Goal: Task Accomplishment & Management: Use online tool/utility

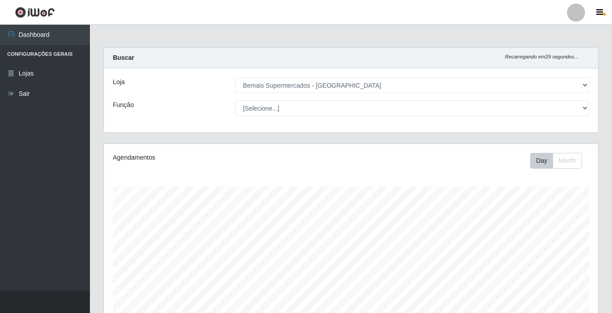
select select "250"
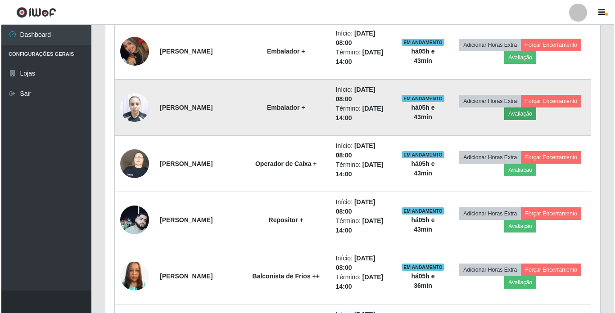
scroll to position [450, 0]
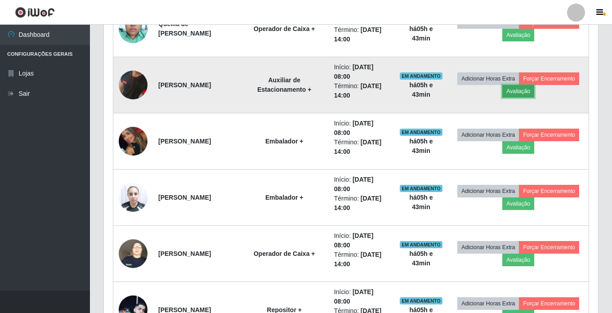
click at [535, 92] on button "Avaliação" at bounding box center [519, 91] width 32 height 13
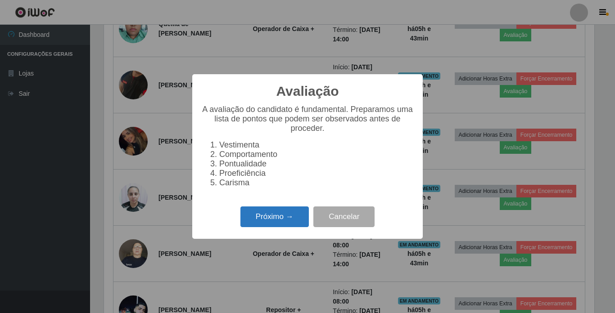
click at [285, 221] on button "Próximo →" at bounding box center [274, 217] width 68 height 21
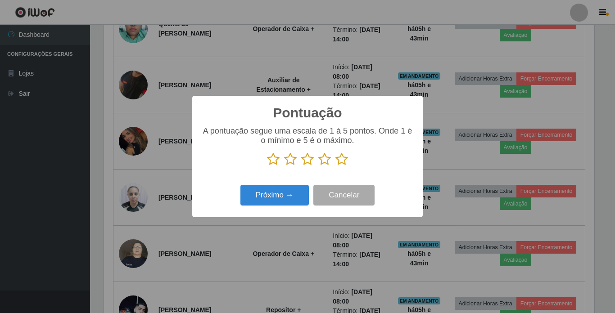
scroll to position [449749, 449446]
click at [338, 166] on icon at bounding box center [341, 159] width 13 height 13
click at [335, 166] on input "radio" at bounding box center [335, 166] width 0 height 0
click at [298, 193] on button "Próximo →" at bounding box center [274, 195] width 68 height 21
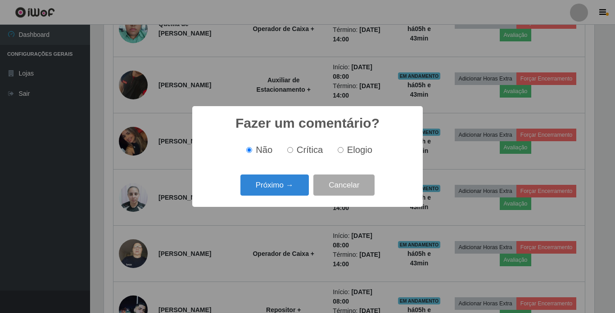
click at [337, 151] on input "Elogio" at bounding box center [340, 150] width 6 height 6
radio input "true"
click at [291, 180] on button "Próximo →" at bounding box center [274, 185] width 68 height 21
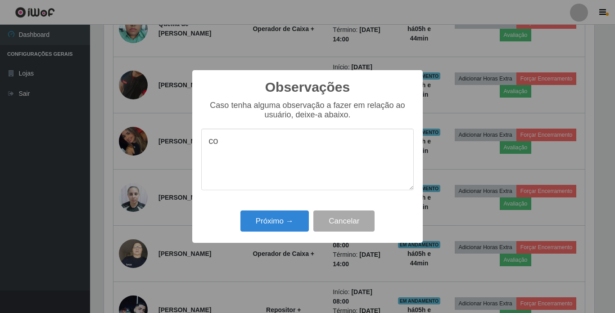
type textarea "c"
click at [323, 146] on textarea "Usuário demonstrou boa proatividade." at bounding box center [307, 160] width 212 height 62
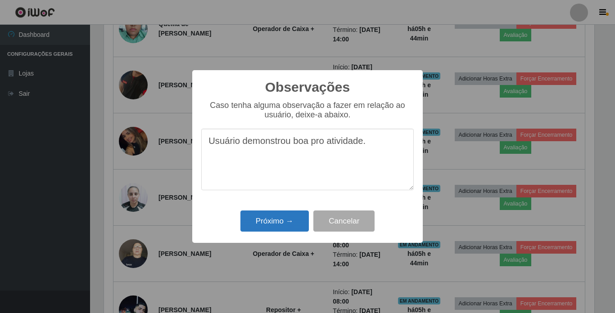
type textarea "Usuário demonstrou boa pro atividade."
click at [283, 231] on button "Próximo →" at bounding box center [274, 221] width 68 height 21
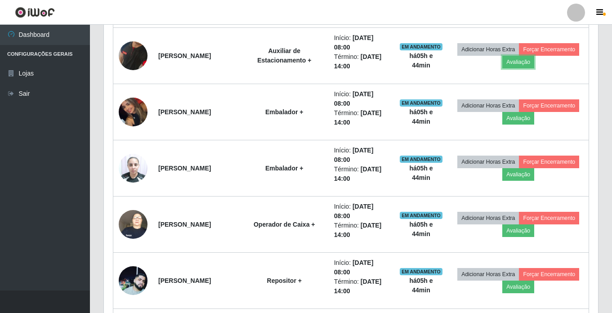
scroll to position [495, 0]
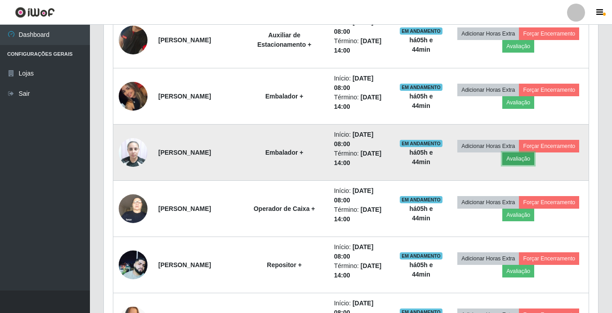
click at [535, 157] on button "Avaliação" at bounding box center [519, 159] width 32 height 13
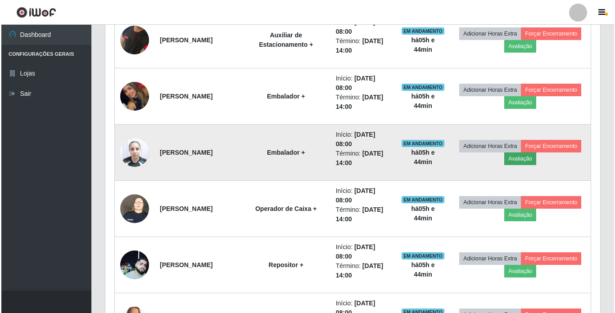
scroll to position [187, 490]
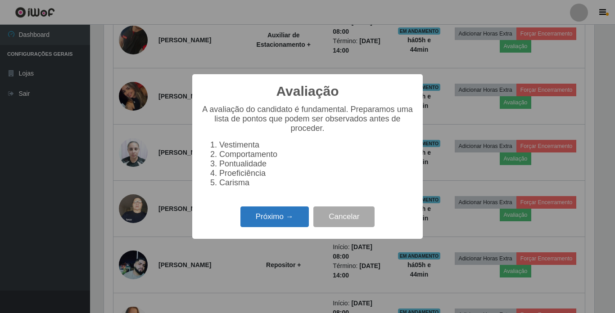
click at [270, 217] on button "Próximo →" at bounding box center [274, 217] width 68 height 21
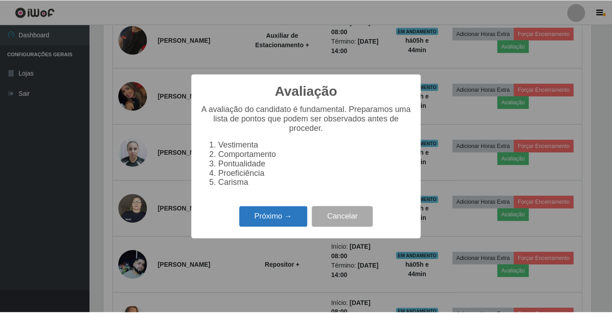
scroll to position [449749, 449446]
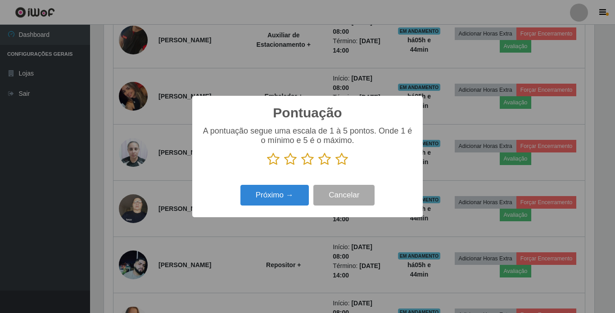
click at [386, 202] on div "Próximo → Cancelar" at bounding box center [307, 195] width 212 height 26
click at [356, 199] on button "Cancelar" at bounding box center [343, 195] width 61 height 21
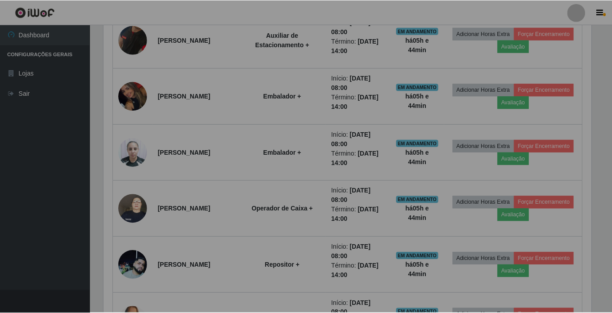
scroll to position [187, 494]
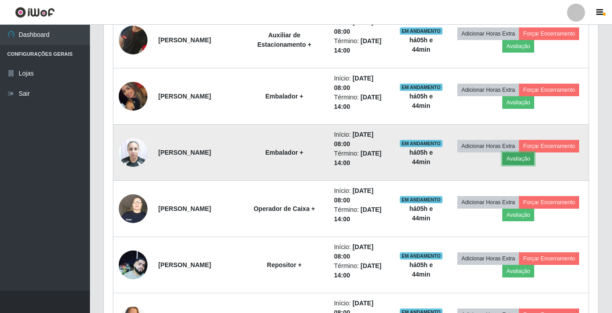
click at [535, 160] on button "Avaliação" at bounding box center [519, 159] width 32 height 13
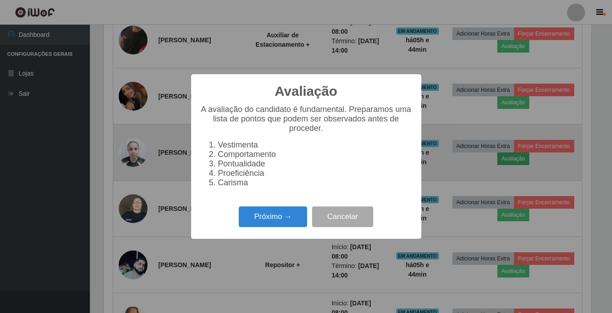
scroll to position [187, 490]
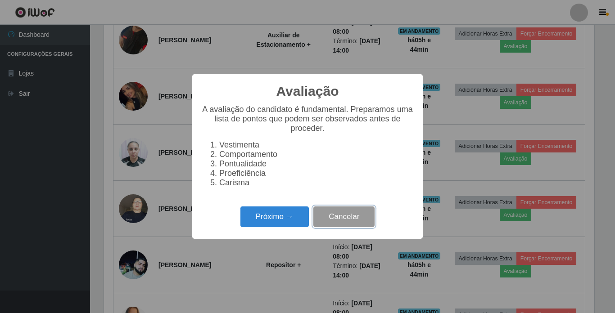
click at [334, 222] on button "Cancelar" at bounding box center [343, 217] width 61 height 21
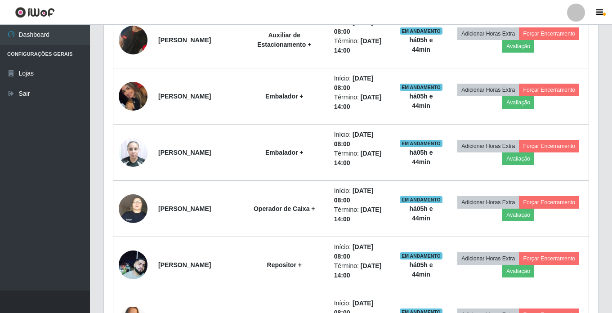
scroll to position [187, 494]
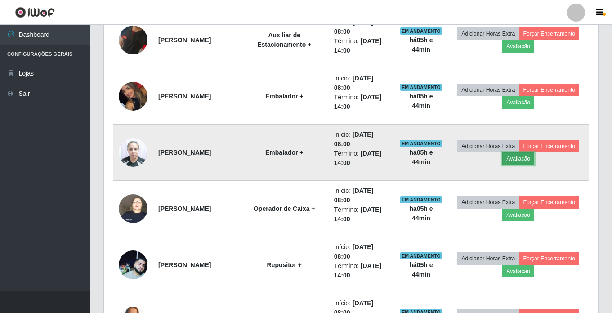
click at [535, 156] on button "Avaliação" at bounding box center [519, 159] width 32 height 13
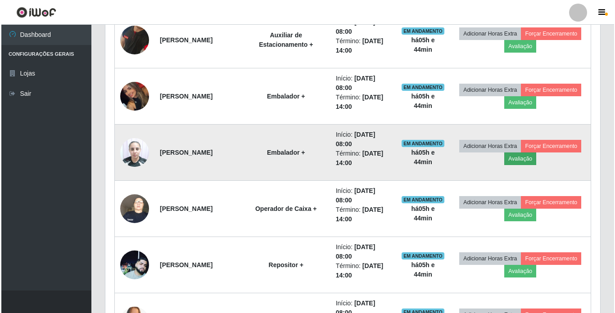
scroll to position [187, 490]
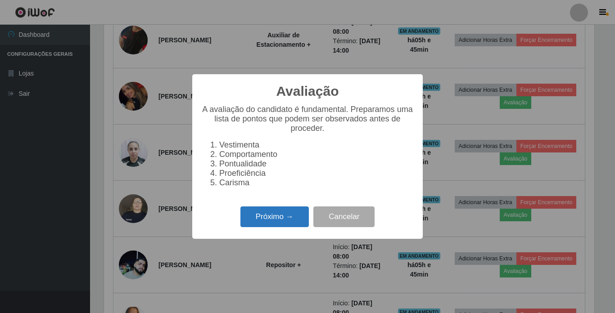
click at [283, 215] on button "Próximo →" at bounding box center [274, 217] width 68 height 21
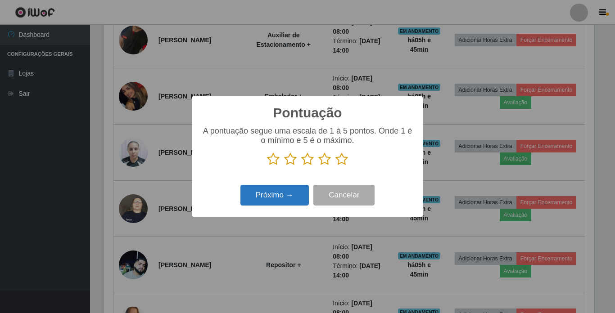
scroll to position [449749, 449446]
click at [274, 161] on icon at bounding box center [273, 159] width 13 height 13
click at [267, 166] on input "radio" at bounding box center [267, 166] width 0 height 0
click at [274, 195] on button "Próximo →" at bounding box center [274, 195] width 68 height 21
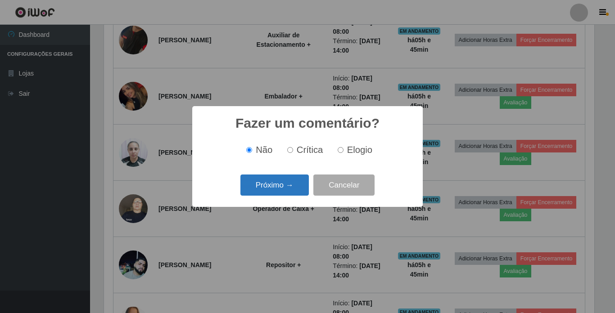
click at [274, 187] on button "Próximo →" at bounding box center [274, 185] width 68 height 21
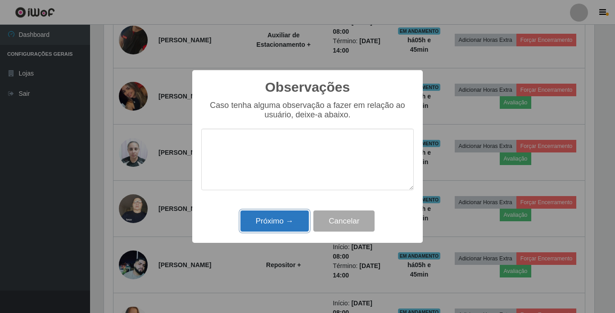
click at [273, 220] on button "Próximo →" at bounding box center [274, 221] width 68 height 21
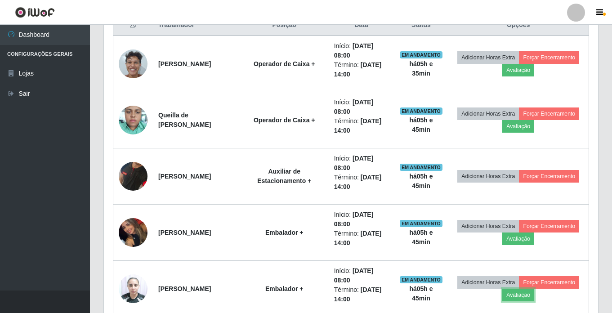
scroll to position [315, 0]
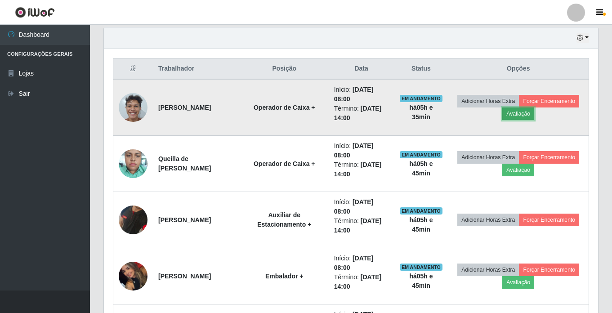
click at [535, 111] on button "Avaliação" at bounding box center [519, 114] width 32 height 13
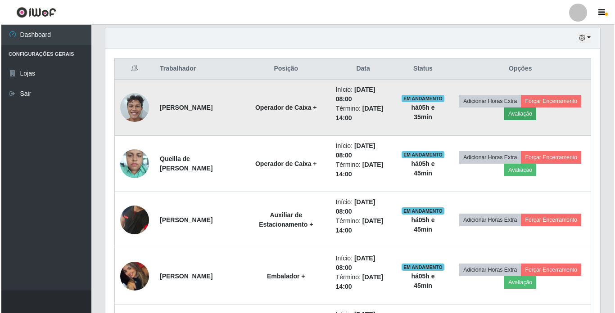
scroll to position [187, 490]
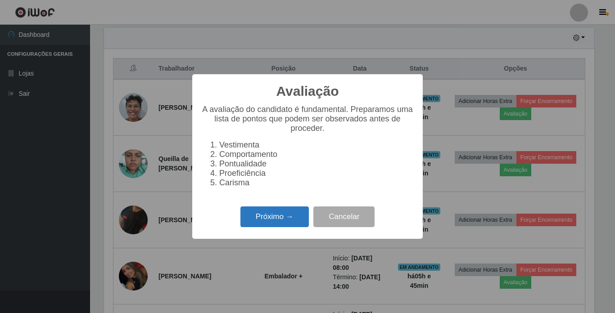
click at [270, 222] on button "Próximo →" at bounding box center [274, 217] width 68 height 21
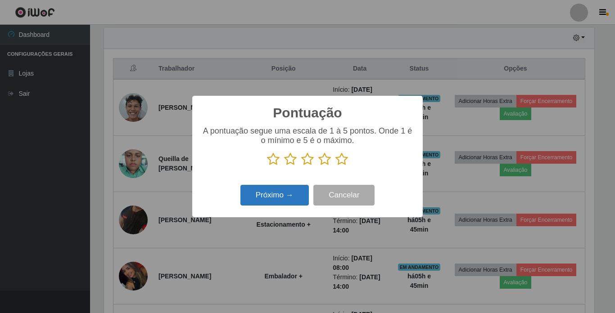
scroll to position [449749, 449446]
click at [342, 171] on div "A pontuação segue uma escala de 1 à 5 pontos. Onde 1 é o mínimo e 5 é o máximo." at bounding box center [307, 149] width 212 height 47
click at [343, 166] on icon at bounding box center [341, 159] width 13 height 13
click at [335, 166] on input "radio" at bounding box center [335, 166] width 0 height 0
click at [306, 203] on button "Próximo →" at bounding box center [274, 195] width 68 height 21
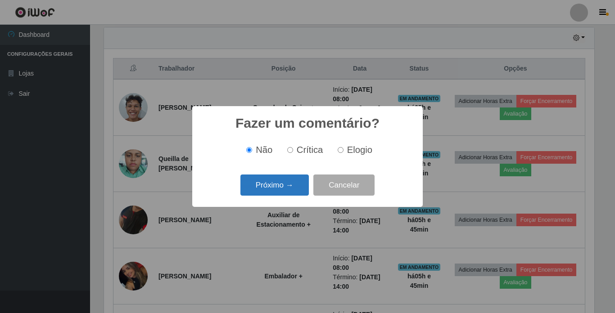
click at [287, 190] on button "Próximo →" at bounding box center [274, 185] width 68 height 21
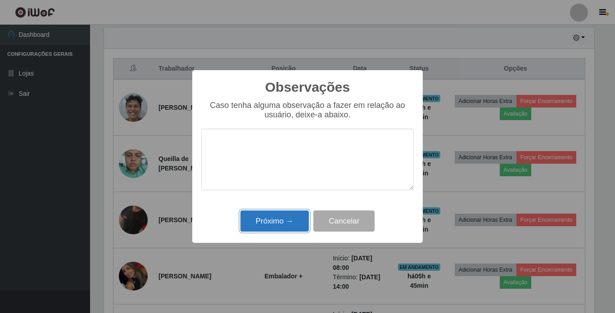
click at [283, 215] on button "Próximo →" at bounding box center [274, 221] width 68 height 21
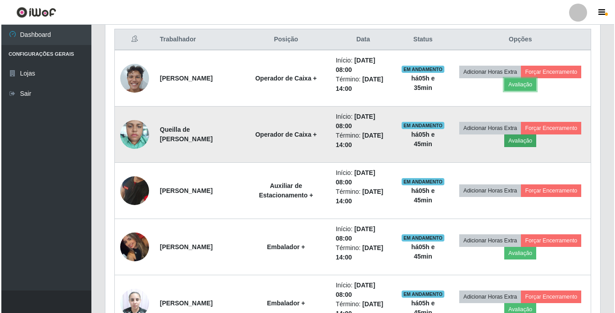
scroll to position [360, 0]
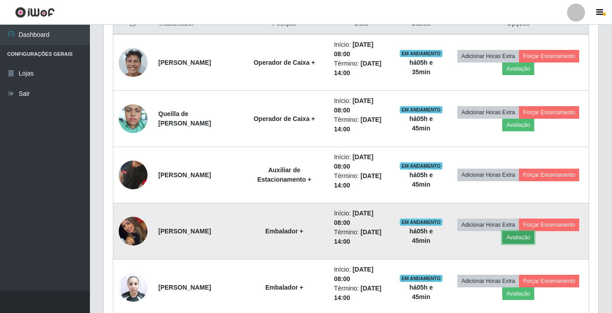
click at [535, 243] on button "Avaliação" at bounding box center [519, 237] width 32 height 13
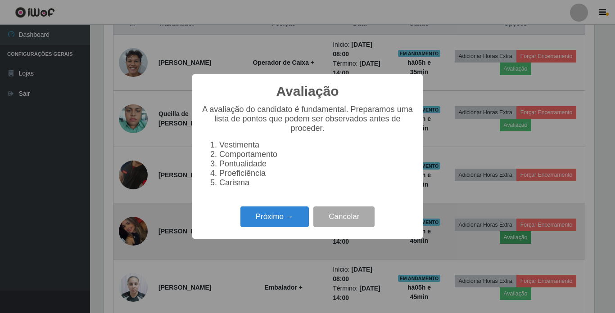
scroll to position [187, 490]
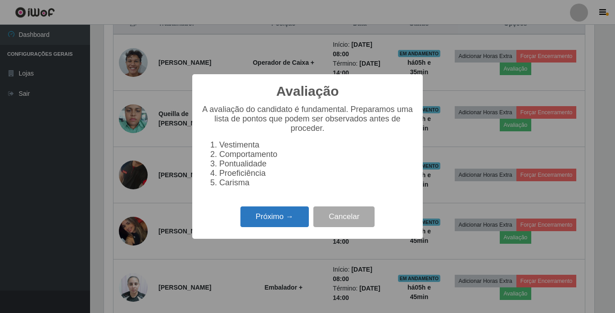
click at [300, 225] on button "Próximo →" at bounding box center [274, 217] width 68 height 21
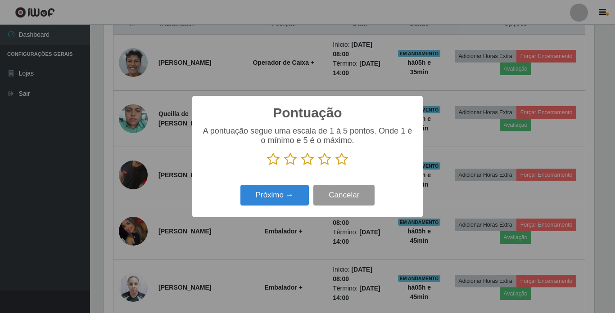
scroll to position [449749, 449446]
click at [343, 163] on icon at bounding box center [341, 159] width 13 height 13
click at [335, 166] on input "radio" at bounding box center [335, 166] width 0 height 0
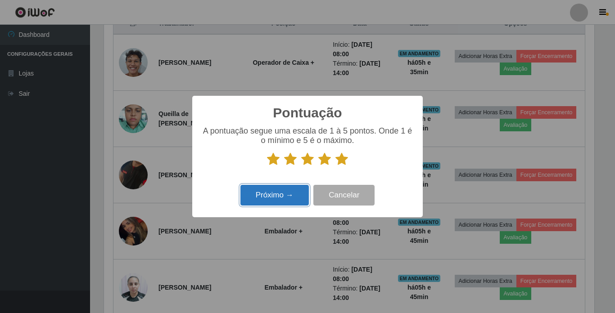
click at [273, 198] on button "Próximo →" at bounding box center [274, 195] width 68 height 21
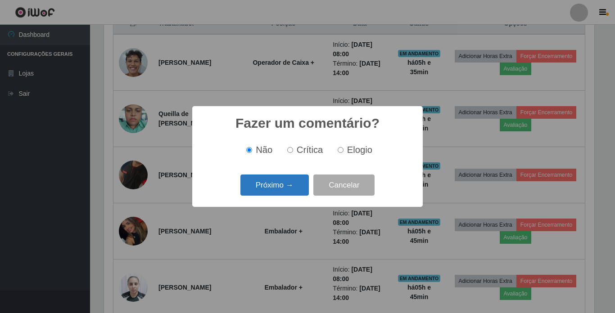
click at [273, 191] on button "Próximo →" at bounding box center [274, 185] width 68 height 21
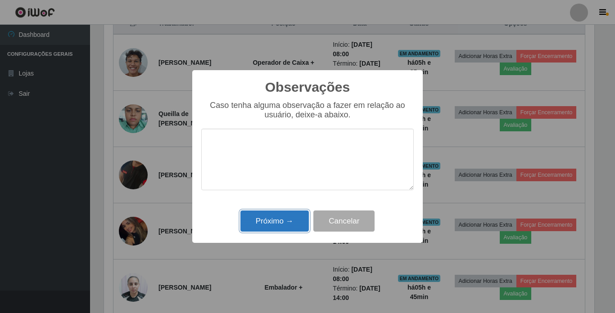
click at [279, 222] on button "Próximo →" at bounding box center [274, 221] width 68 height 21
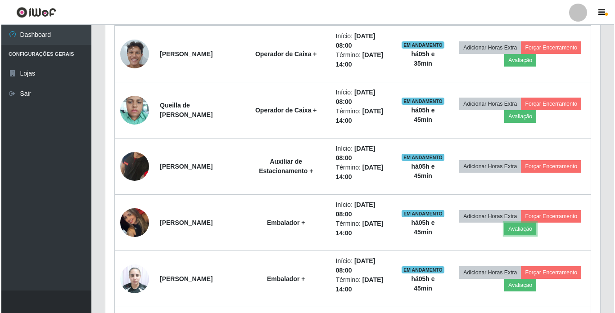
scroll to position [315, 0]
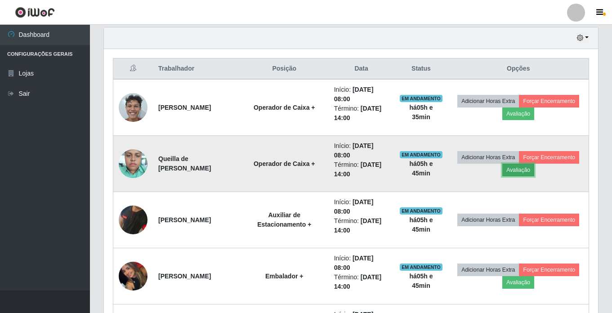
click at [535, 170] on button "Avaliação" at bounding box center [519, 170] width 32 height 13
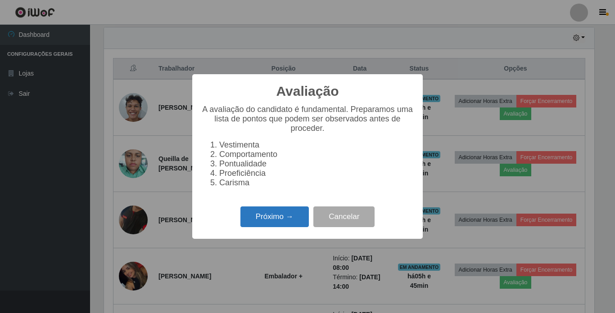
click at [286, 217] on button "Próximo →" at bounding box center [274, 217] width 68 height 21
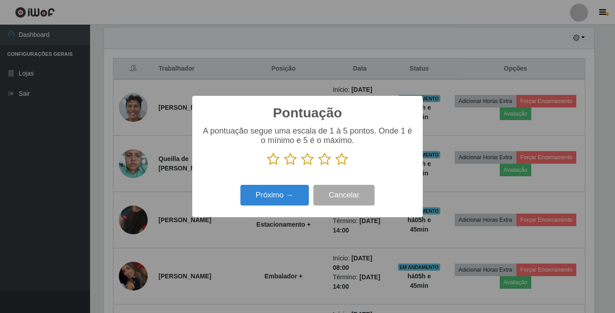
click at [333, 162] on p at bounding box center [307, 159] width 212 height 13
click at [336, 165] on icon at bounding box center [341, 159] width 13 height 13
click at [335, 166] on input "radio" at bounding box center [335, 166] width 0 height 0
click at [303, 193] on button "Próximo →" at bounding box center [274, 195] width 68 height 21
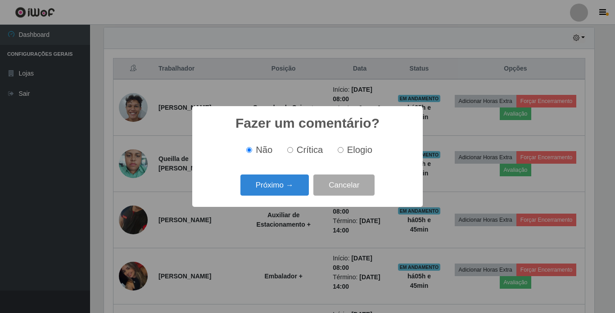
click at [295, 198] on div "Próximo → Cancelar" at bounding box center [307, 185] width 212 height 26
click at [291, 192] on button "Próximo →" at bounding box center [274, 185] width 68 height 21
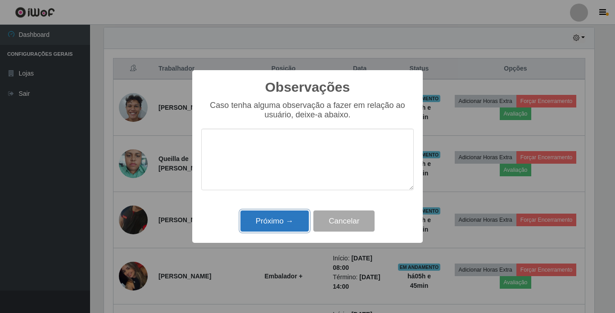
click at [289, 219] on button "Próximo →" at bounding box center [274, 221] width 68 height 21
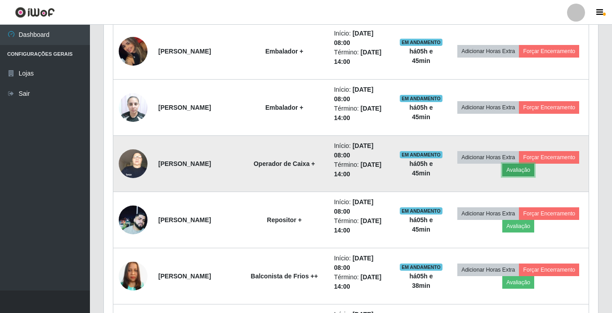
click at [535, 173] on button "Avaliação" at bounding box center [519, 170] width 32 height 13
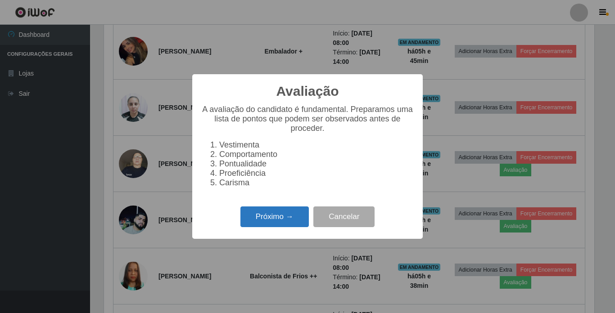
click at [274, 222] on button "Próximo →" at bounding box center [274, 217] width 68 height 21
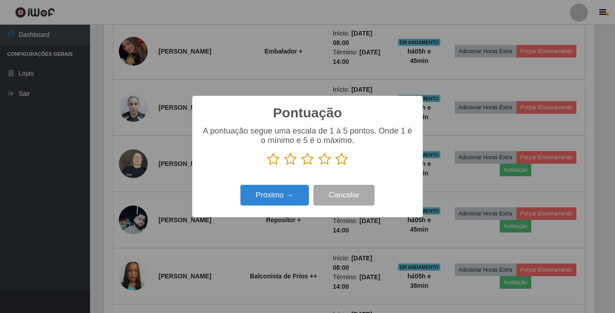
click at [337, 161] on icon at bounding box center [341, 159] width 13 height 13
click at [335, 166] on input "radio" at bounding box center [335, 166] width 0 height 0
click at [274, 197] on button "Próximo →" at bounding box center [274, 195] width 68 height 21
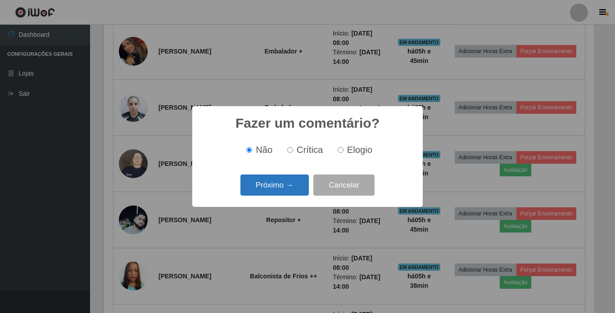
click at [274, 189] on button "Próximo →" at bounding box center [274, 185] width 68 height 21
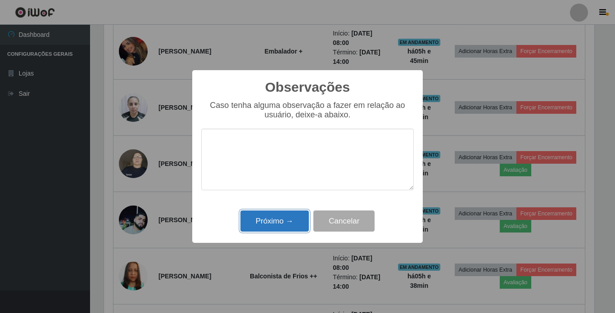
click at [279, 216] on button "Próximo →" at bounding box center [274, 221] width 68 height 21
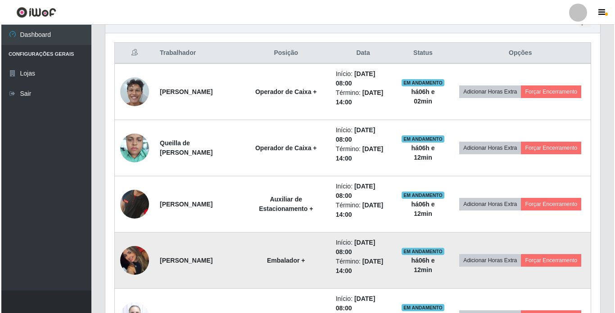
scroll to position [315, 0]
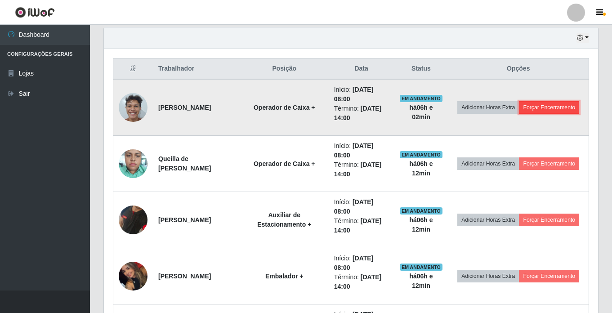
click at [519, 111] on button "Forçar Encerramento" at bounding box center [549, 107] width 60 height 13
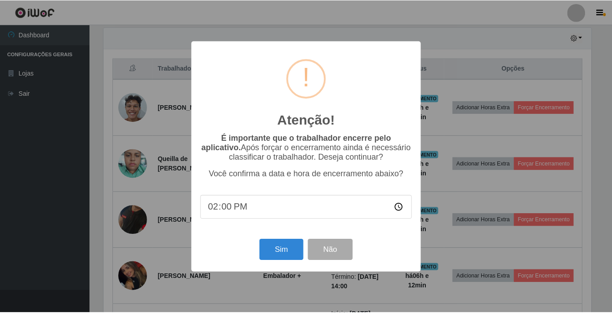
scroll to position [187, 490]
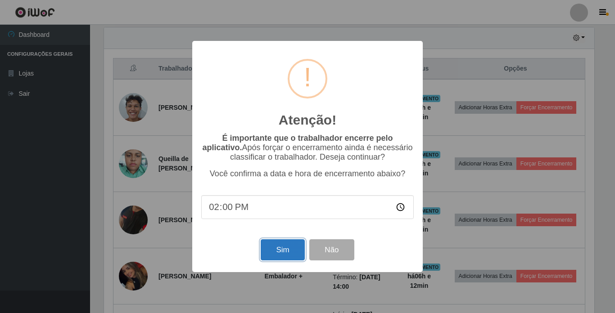
click at [263, 246] on button "Sim" at bounding box center [283, 249] width 44 height 21
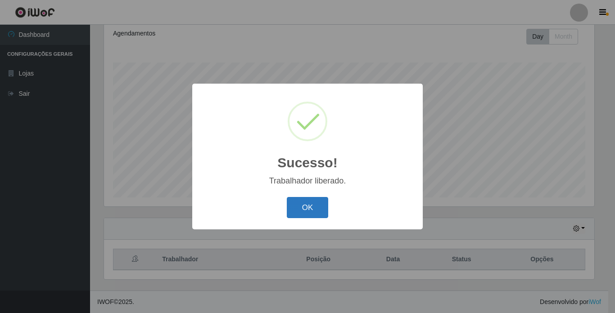
click at [299, 216] on button "OK" at bounding box center [308, 207] width 42 height 21
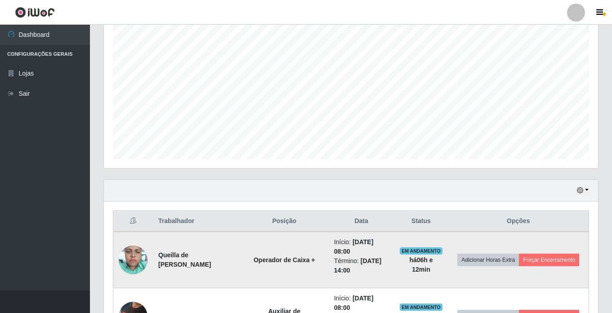
scroll to position [259, 0]
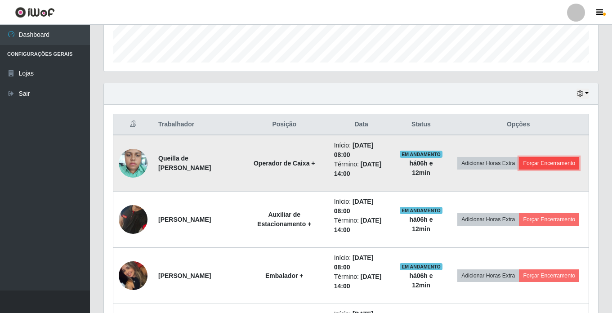
click at [531, 170] on button "Forçar Encerramento" at bounding box center [549, 163] width 60 height 13
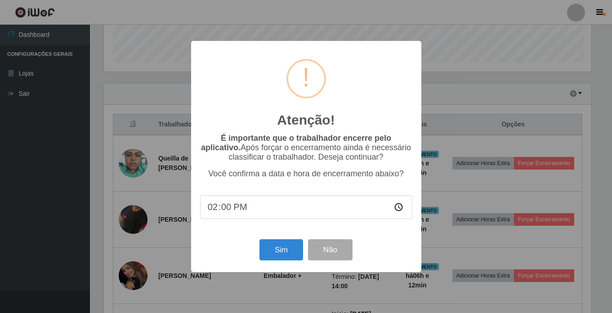
scroll to position [187, 490]
click at [299, 259] on button "Sim" at bounding box center [283, 249] width 44 height 21
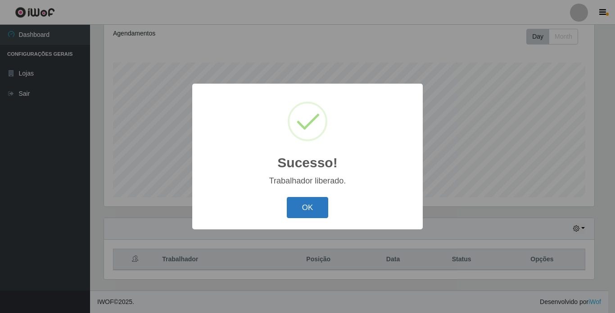
click at [299, 202] on button "OK" at bounding box center [308, 207] width 42 height 21
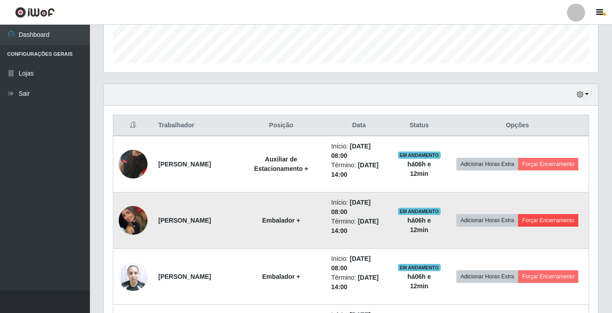
scroll to position [259, 0]
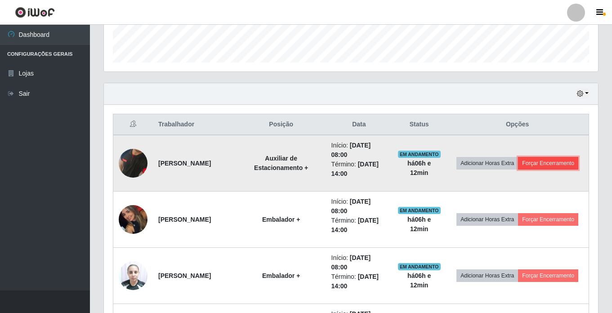
click at [519, 170] on button "Forçar Encerramento" at bounding box center [548, 163] width 60 height 13
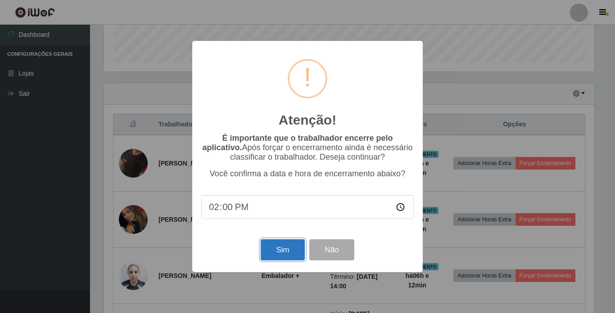
click at [290, 258] on button "Sim" at bounding box center [283, 249] width 44 height 21
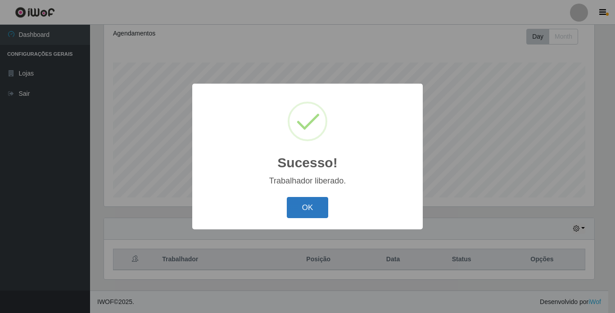
click at [294, 210] on button "OK" at bounding box center [308, 207] width 42 height 21
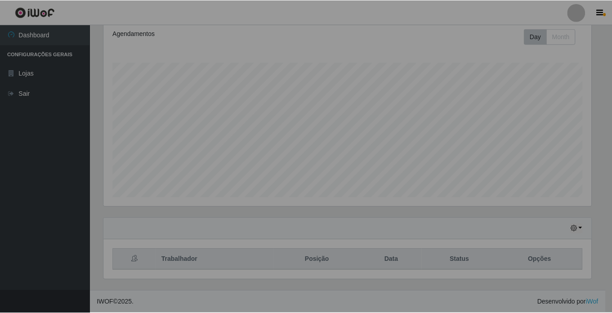
scroll to position [187, 494]
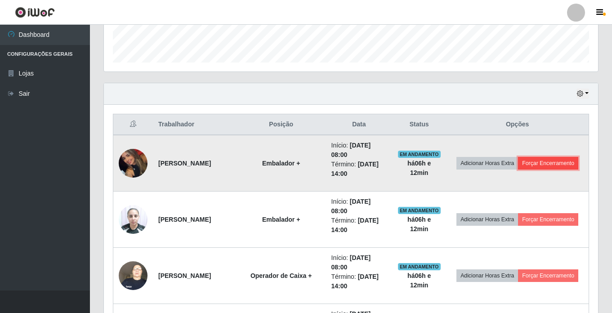
click at [527, 170] on button "Forçar Encerramento" at bounding box center [548, 163] width 60 height 13
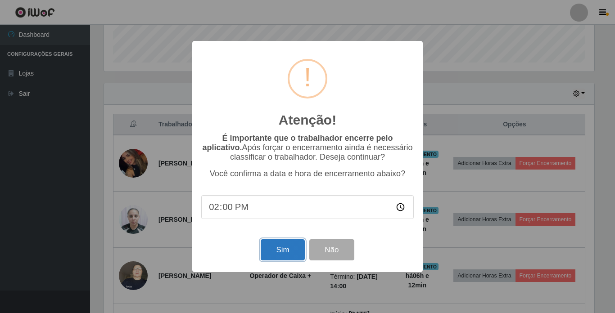
click at [283, 249] on button "Sim" at bounding box center [283, 249] width 44 height 21
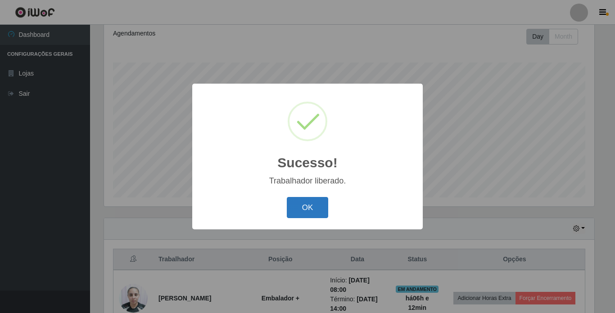
click at [319, 213] on button "OK" at bounding box center [308, 207] width 42 height 21
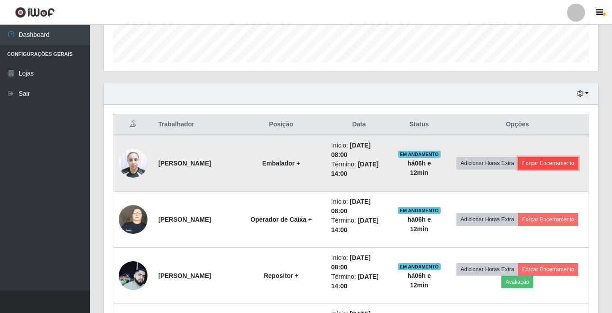
click at [522, 170] on button "Forçar Encerramento" at bounding box center [548, 163] width 60 height 13
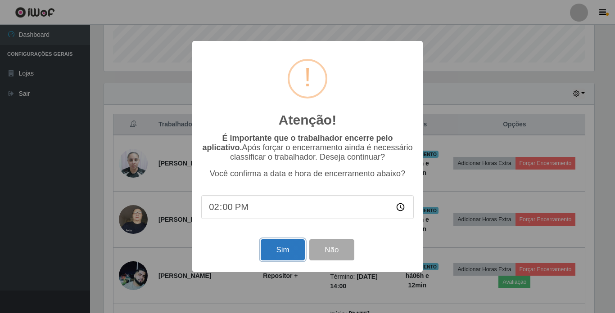
click at [289, 242] on button "Sim" at bounding box center [283, 249] width 44 height 21
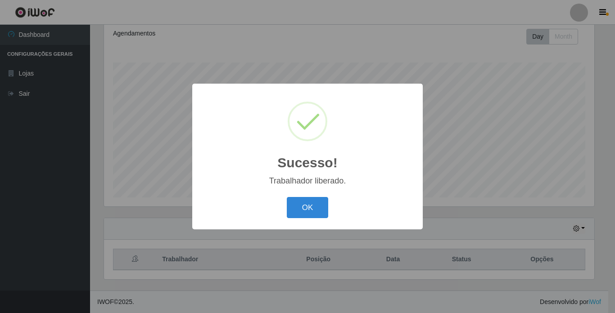
click at [298, 207] on button "OK" at bounding box center [308, 207] width 42 height 21
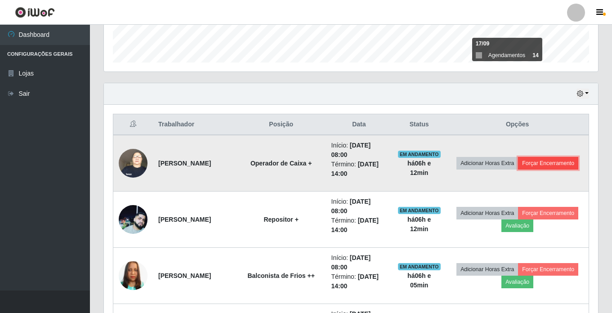
click at [518, 170] on button "Forçar Encerramento" at bounding box center [548, 163] width 60 height 13
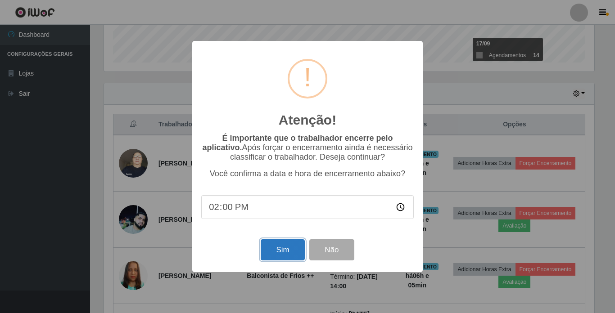
click at [269, 244] on button "Sim" at bounding box center [283, 249] width 44 height 21
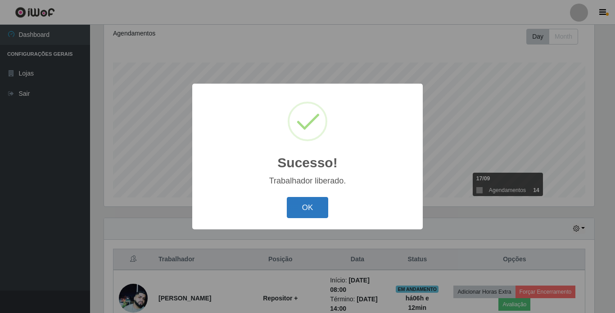
click at [316, 212] on button "OK" at bounding box center [308, 207] width 42 height 21
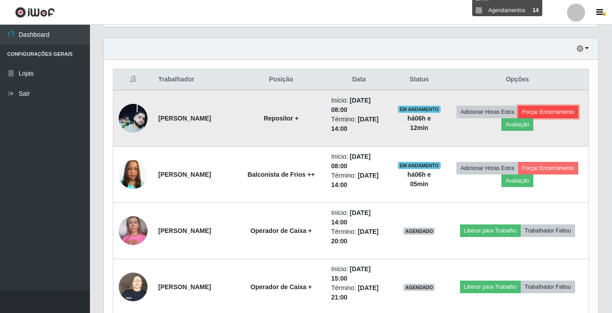
click at [525, 118] on button "Forçar Encerramento" at bounding box center [548, 112] width 60 height 13
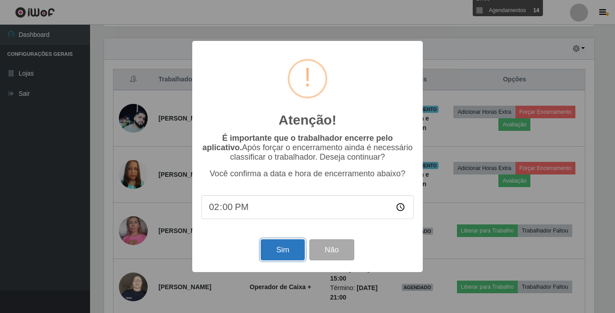
click at [286, 252] on button "Sim" at bounding box center [283, 249] width 44 height 21
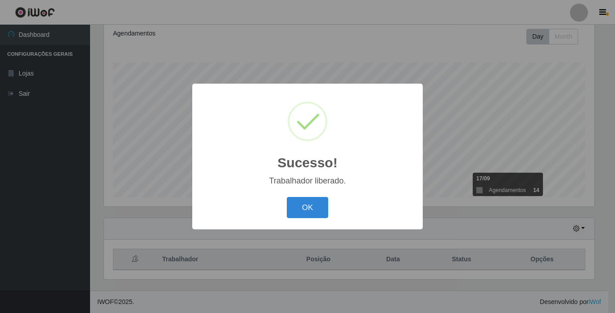
click at [308, 195] on div "OK Cancel" at bounding box center [307, 208] width 212 height 26
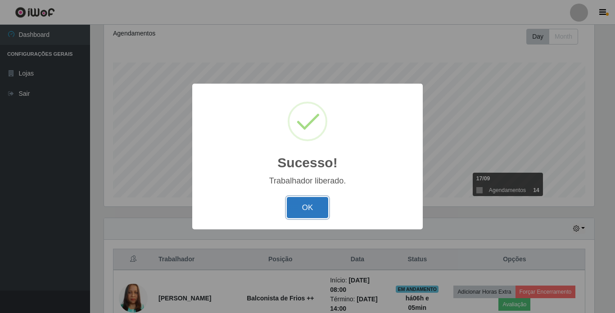
click at [305, 209] on button "OK" at bounding box center [308, 207] width 42 height 21
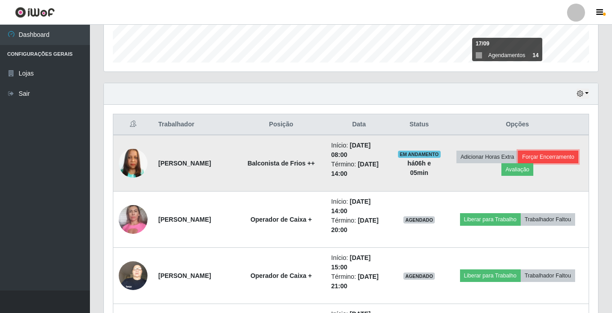
click at [518, 163] on button "Forçar Encerramento" at bounding box center [548, 157] width 60 height 13
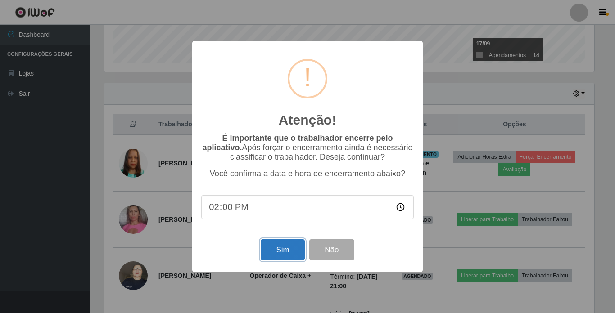
click at [290, 255] on button "Sim" at bounding box center [283, 249] width 44 height 21
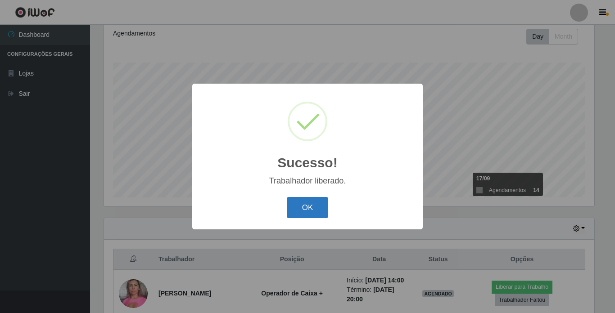
click at [312, 198] on button "OK" at bounding box center [308, 207] width 42 height 21
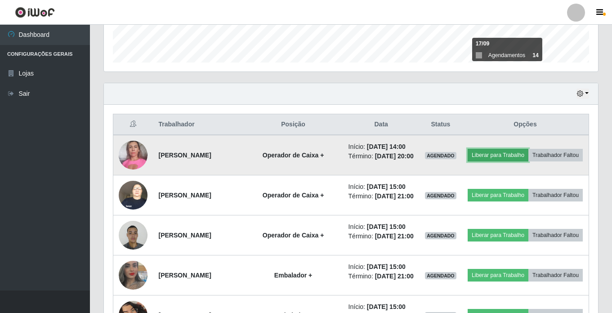
click at [529, 152] on button "Liberar para Trabalho" at bounding box center [498, 155] width 61 height 13
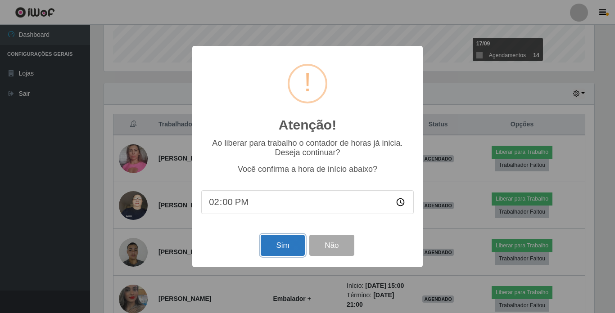
click at [285, 253] on button "Sim" at bounding box center [283, 245] width 44 height 21
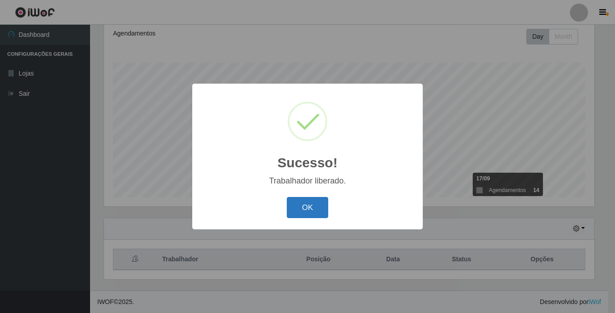
click at [324, 209] on button "OK" at bounding box center [308, 207] width 42 height 21
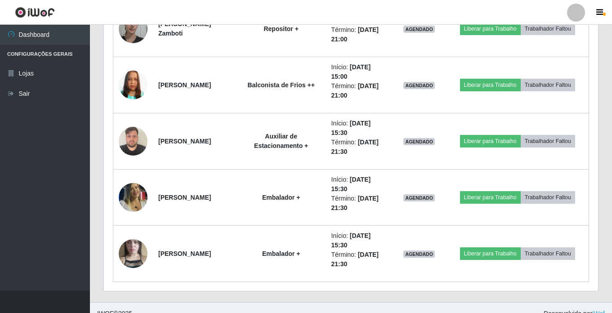
scroll to position [743, 0]
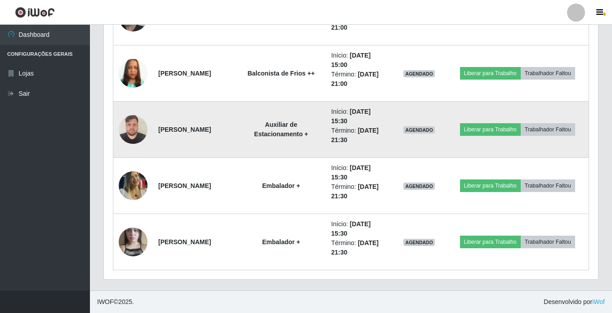
click at [126, 126] on img at bounding box center [133, 129] width 29 height 38
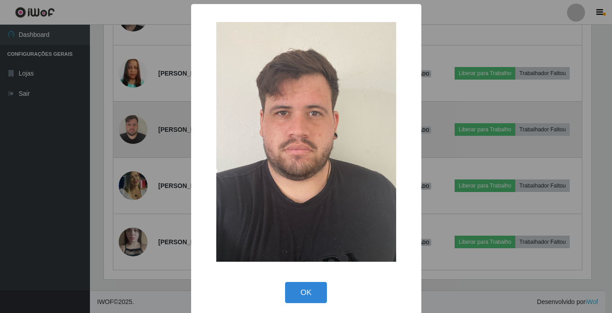
scroll to position [187, 490]
click at [126, 126] on div "× OK Cancel" at bounding box center [307, 156] width 615 height 313
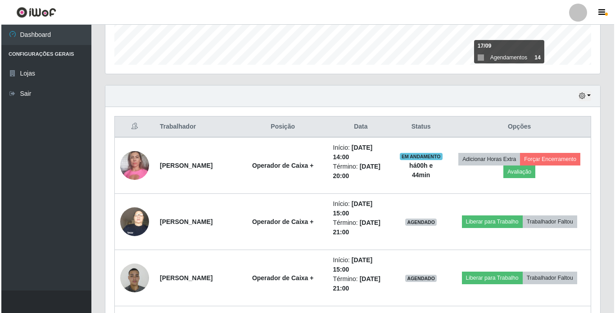
scroll to position [338, 0]
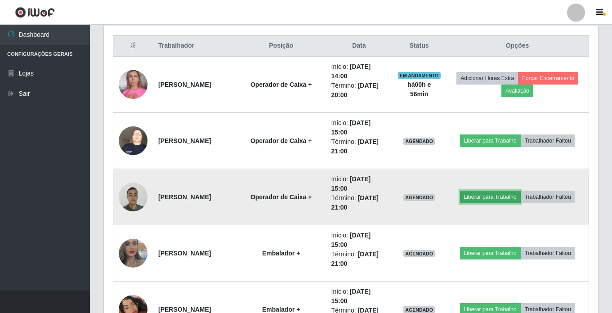
click at [498, 197] on button "Liberar para Trabalho" at bounding box center [490, 197] width 61 height 13
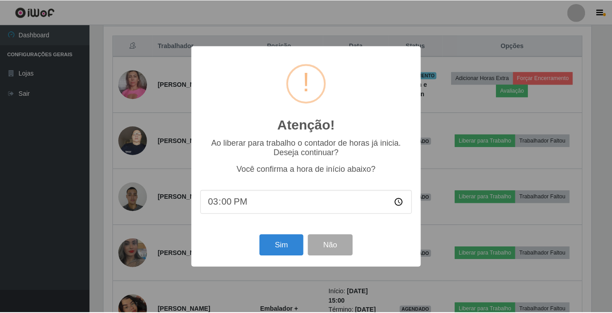
scroll to position [187, 490]
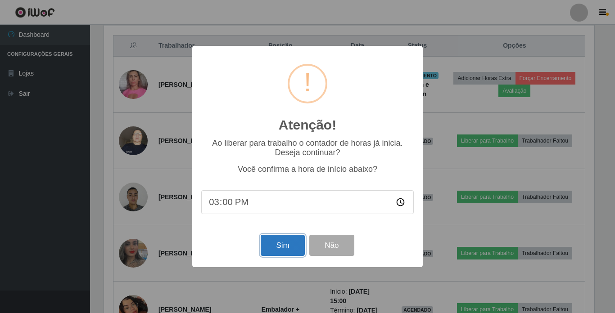
click at [284, 246] on button "Sim" at bounding box center [283, 245] width 44 height 21
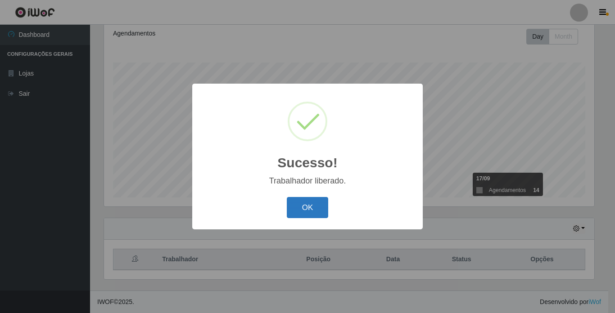
click at [303, 204] on button "OK" at bounding box center [308, 207] width 42 height 21
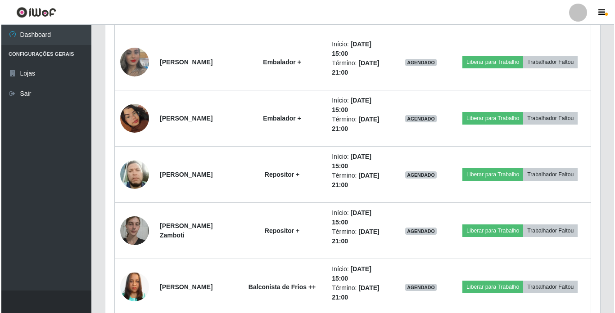
scroll to position [574, 0]
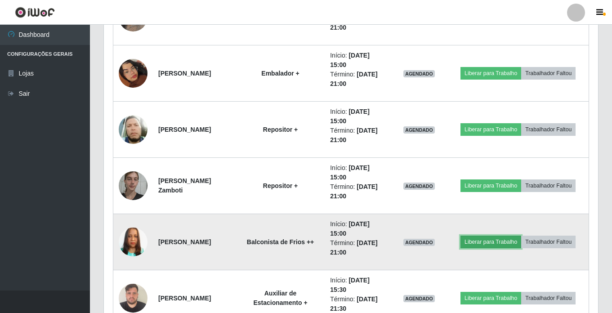
click at [495, 240] on button "Liberar para Trabalho" at bounding box center [491, 242] width 61 height 13
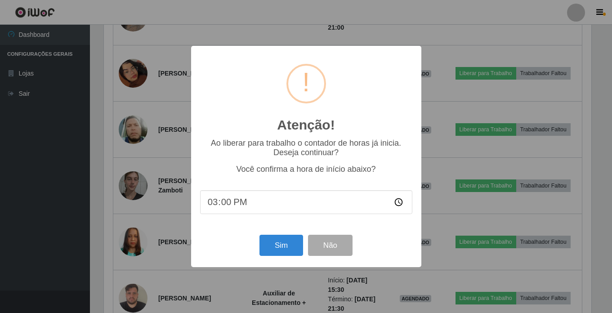
scroll to position [187, 490]
click at [283, 244] on button "Sim" at bounding box center [283, 245] width 44 height 21
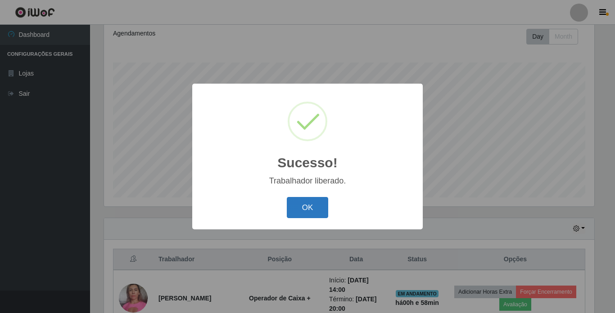
click at [307, 205] on button "OK" at bounding box center [308, 207] width 42 height 21
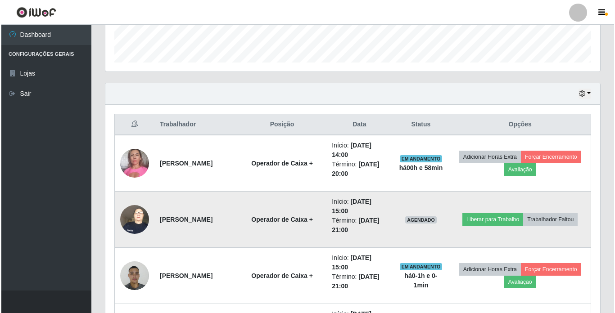
scroll to position [304, 0]
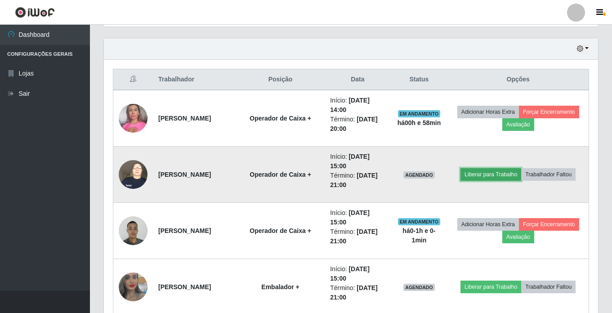
click at [486, 176] on button "Liberar para Trabalho" at bounding box center [491, 174] width 61 height 13
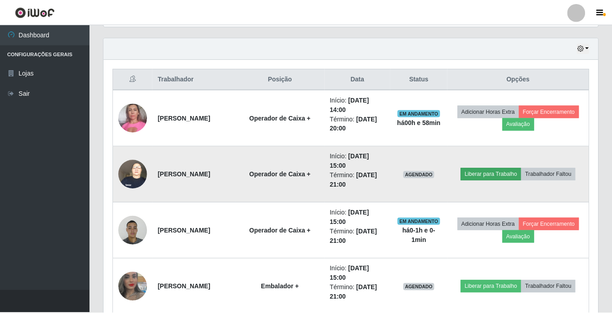
scroll to position [187, 490]
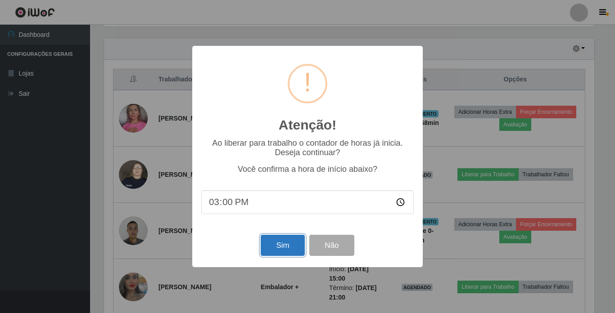
click at [280, 246] on button "Sim" at bounding box center [283, 245] width 44 height 21
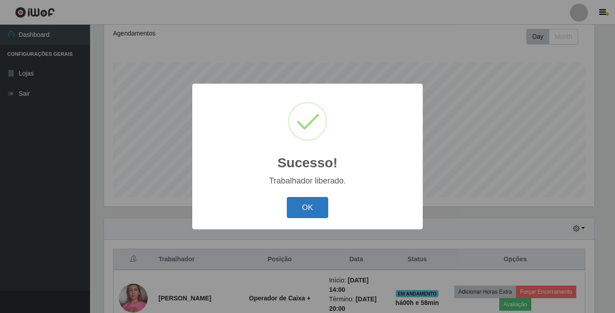
click at [309, 209] on button "OK" at bounding box center [308, 207] width 42 height 21
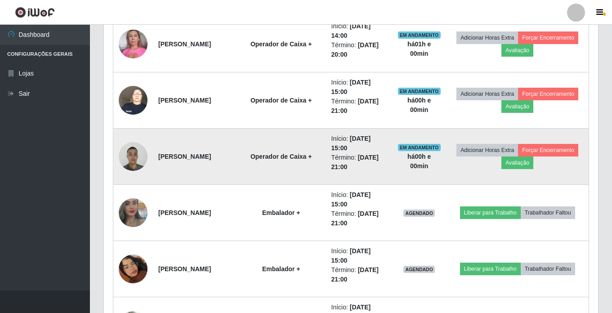
scroll to position [394, 0]
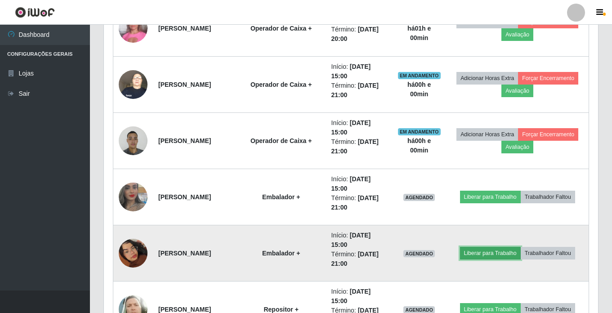
click at [490, 253] on button "Liberar para Trabalho" at bounding box center [490, 253] width 61 height 13
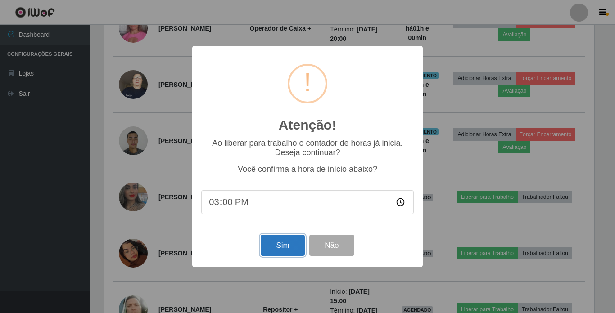
click at [281, 248] on button "Sim" at bounding box center [283, 245] width 44 height 21
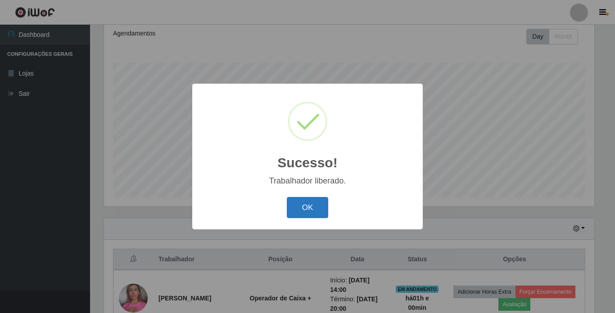
click at [297, 209] on button "OK" at bounding box center [308, 207] width 42 height 21
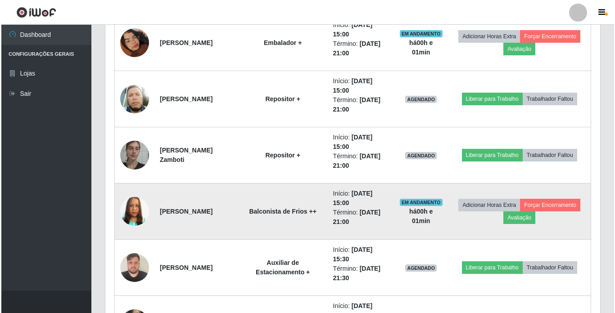
scroll to position [574, 0]
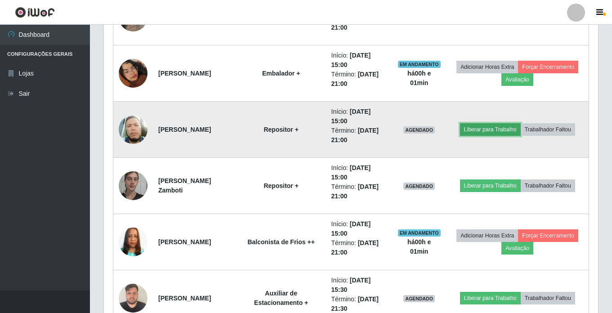
click at [504, 131] on button "Liberar para Trabalho" at bounding box center [490, 129] width 61 height 13
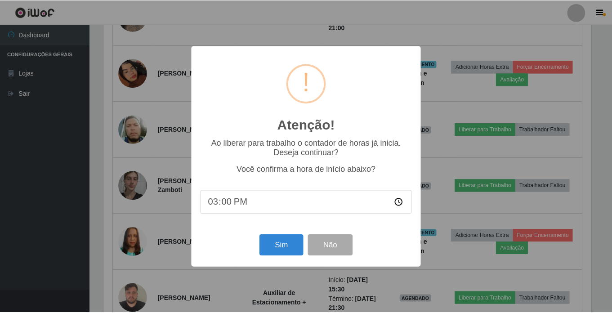
scroll to position [187, 490]
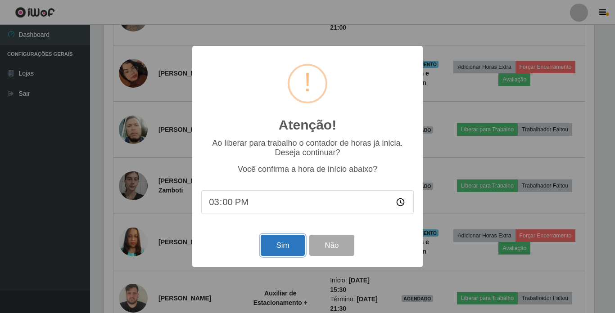
click at [285, 250] on button "Sim" at bounding box center [283, 245] width 44 height 21
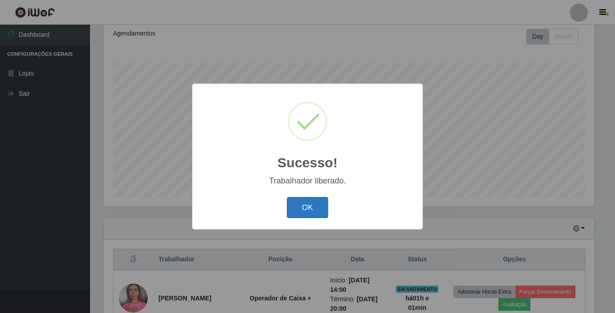
click at [311, 203] on button "OK" at bounding box center [308, 207] width 42 height 21
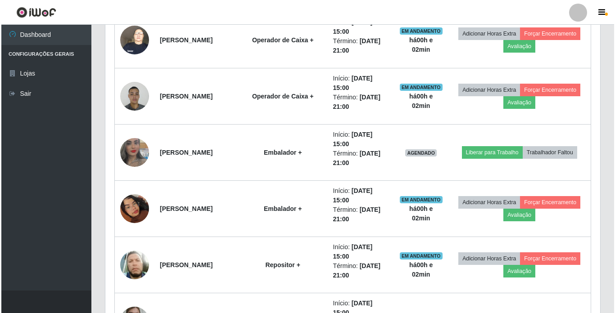
scroll to position [439, 0]
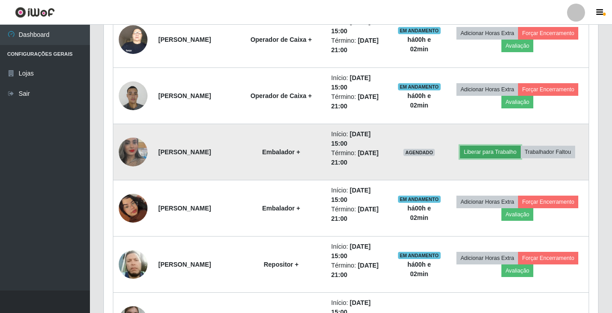
click at [498, 150] on button "Liberar para Trabalho" at bounding box center [490, 152] width 61 height 13
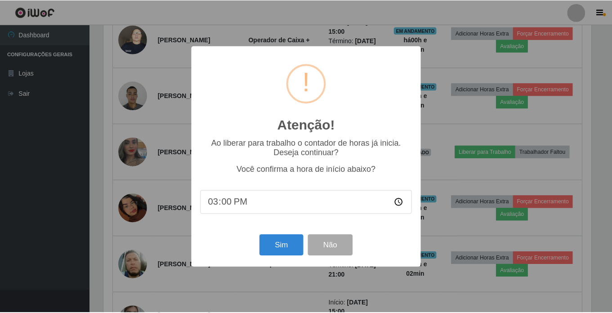
scroll to position [187, 490]
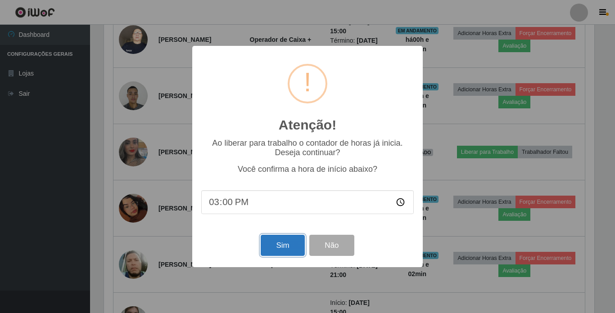
click at [272, 246] on button "Sim" at bounding box center [283, 245] width 44 height 21
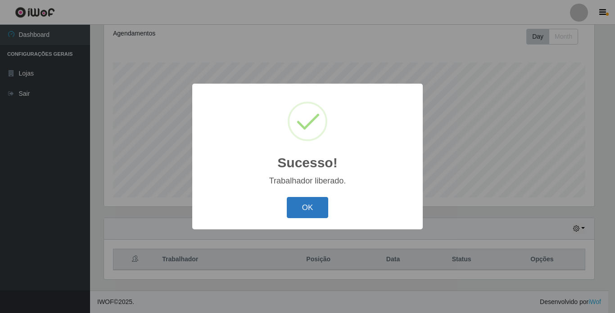
click at [302, 211] on button "OK" at bounding box center [308, 207] width 42 height 21
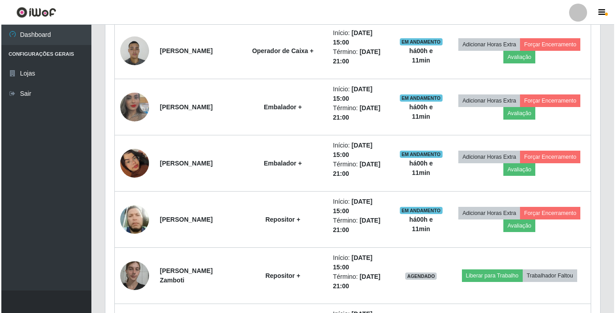
scroll to position [529, 0]
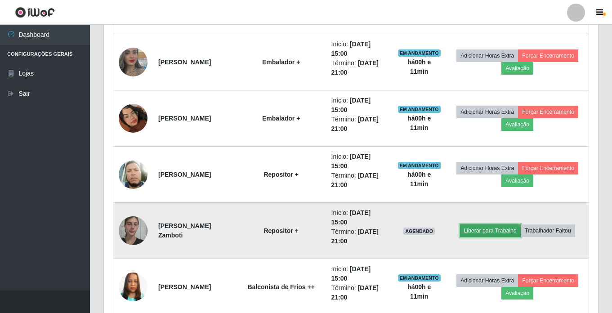
click at [493, 227] on button "Liberar para Trabalho" at bounding box center [490, 231] width 61 height 13
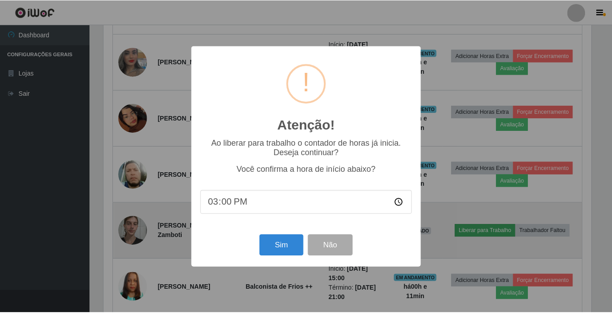
scroll to position [187, 490]
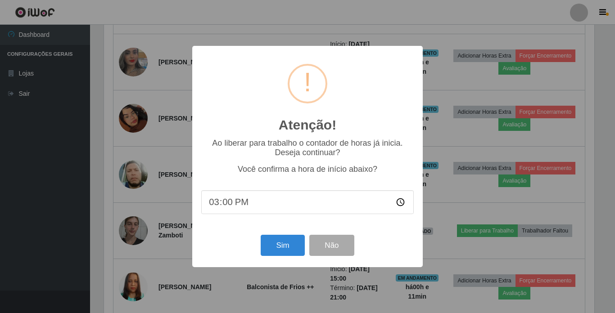
click at [228, 202] on input "15:00" at bounding box center [307, 202] width 212 height 24
type input "15:11"
click at [279, 243] on button "Sim" at bounding box center [283, 245] width 44 height 21
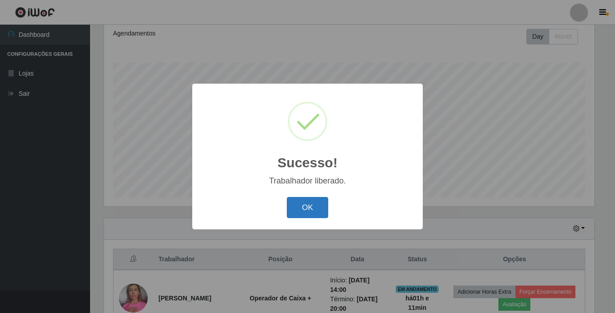
click at [308, 208] on button "OK" at bounding box center [308, 207] width 42 height 21
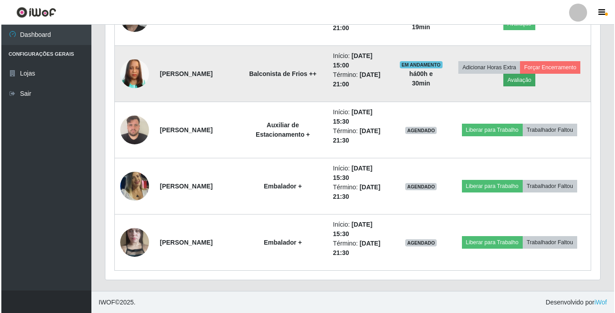
scroll to position [743, 0]
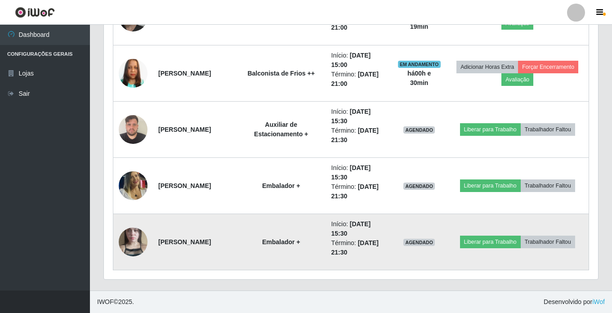
click at [137, 244] on img at bounding box center [133, 241] width 29 height 51
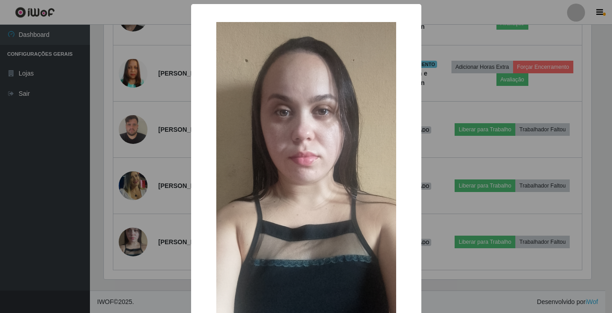
scroll to position [187, 490]
click at [434, 207] on div "× OK Cancel" at bounding box center [307, 156] width 615 height 313
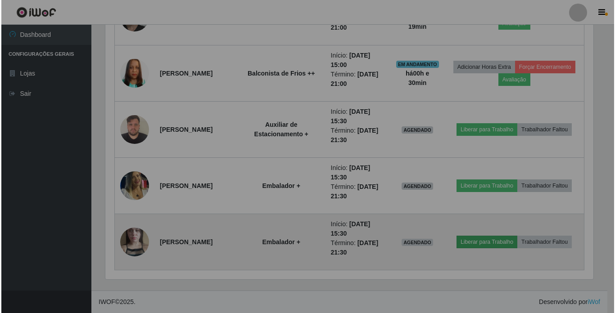
scroll to position [187, 494]
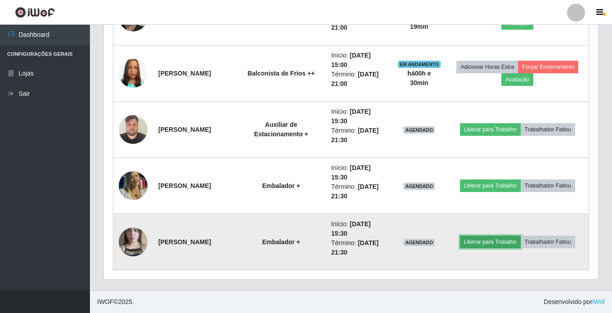
click at [490, 242] on button "Liberar para Trabalho" at bounding box center [490, 242] width 61 height 13
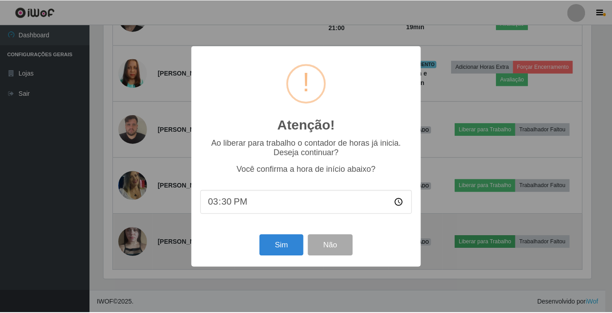
scroll to position [187, 490]
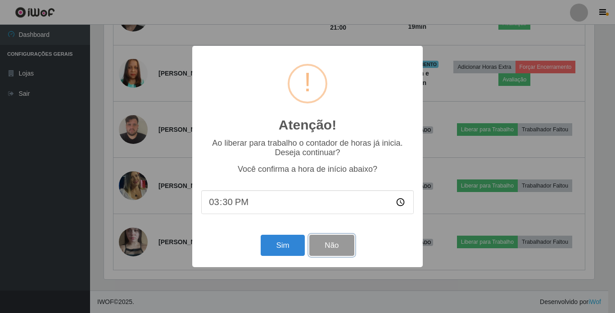
click at [344, 248] on button "Não" at bounding box center [331, 245] width 45 height 21
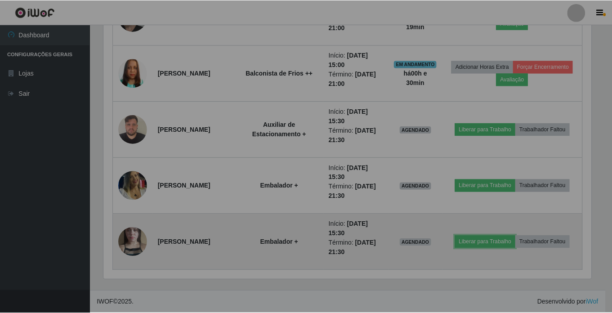
scroll to position [187, 494]
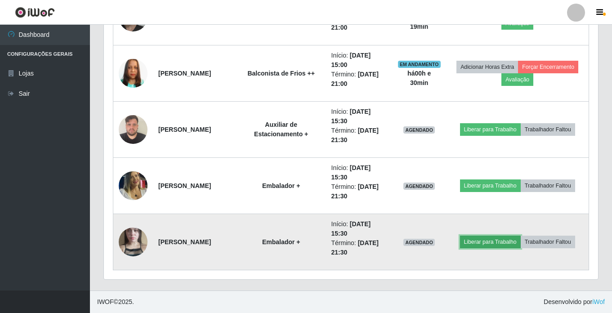
click at [494, 243] on button "Liberar para Trabalho" at bounding box center [490, 242] width 61 height 13
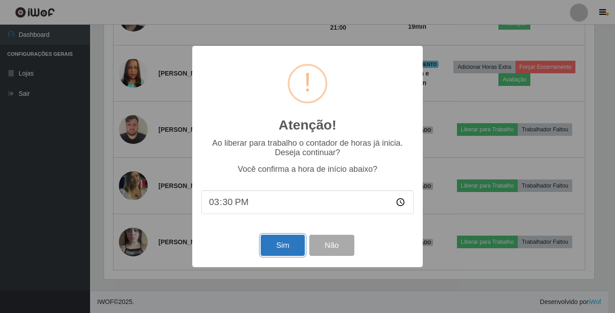
click at [283, 247] on button "Sim" at bounding box center [283, 245] width 44 height 21
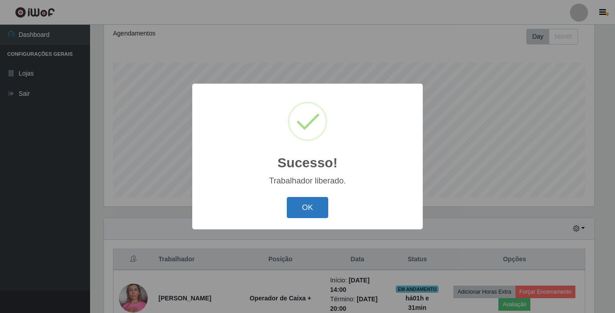
click at [303, 206] on button "OK" at bounding box center [308, 207] width 42 height 21
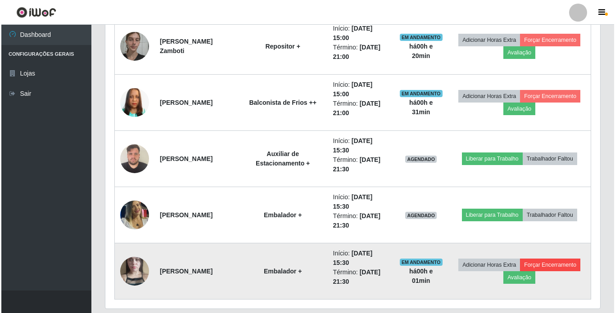
scroll to position [698, 0]
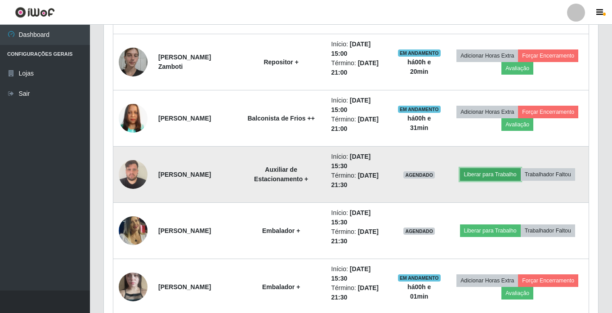
click at [510, 172] on button "Liberar para Trabalho" at bounding box center [490, 174] width 61 height 13
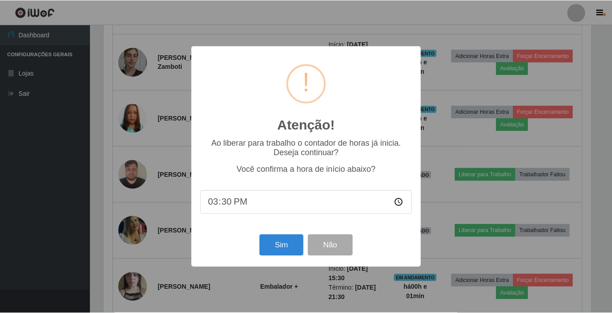
scroll to position [187, 490]
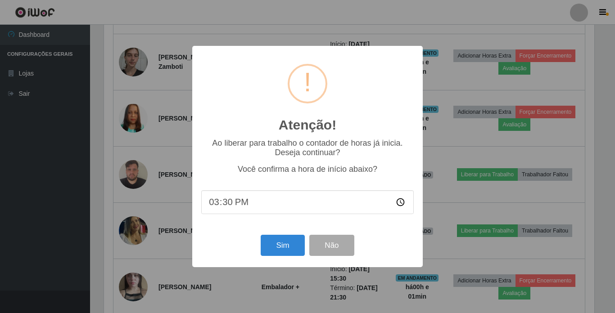
click at [288, 258] on div "Sim Não" at bounding box center [307, 246] width 212 height 26
click at [286, 252] on button "Sim" at bounding box center [283, 245] width 44 height 21
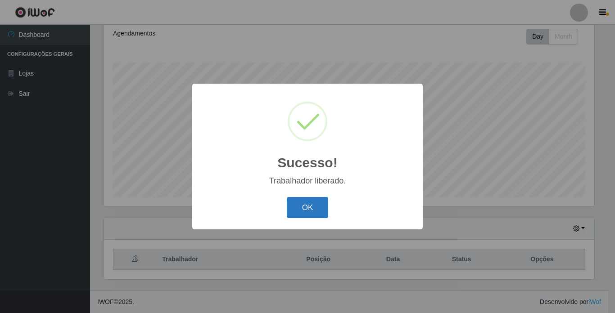
click at [316, 198] on button "OK" at bounding box center [308, 207] width 42 height 21
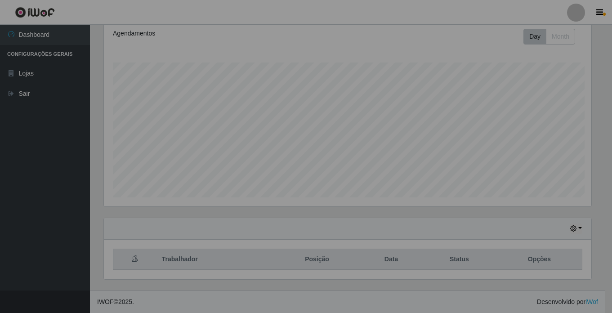
scroll to position [187, 494]
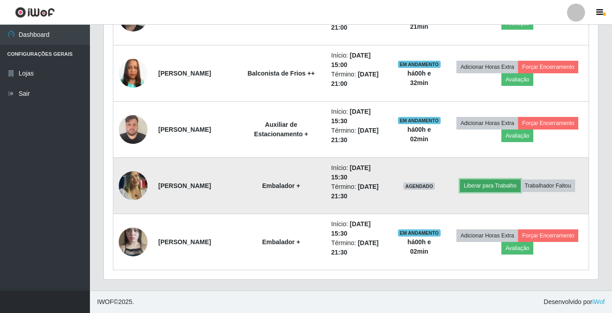
click at [495, 185] on button "Liberar para Trabalho" at bounding box center [490, 186] width 61 height 13
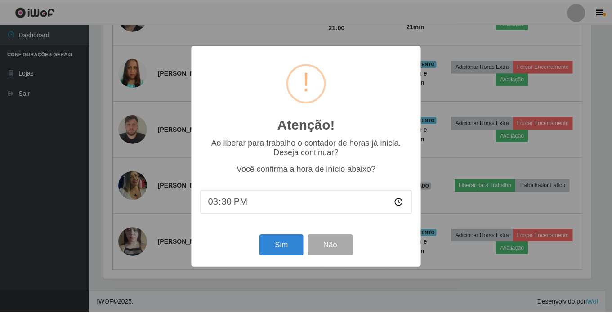
scroll to position [187, 490]
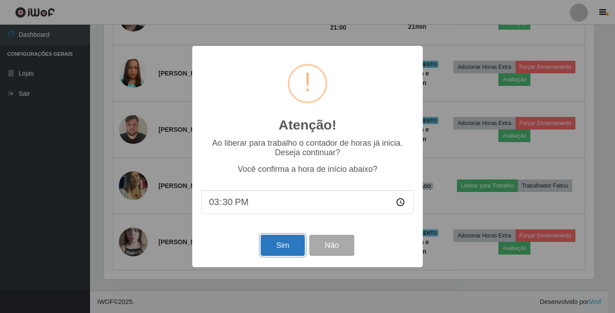
click at [283, 247] on button "Sim" at bounding box center [283, 245] width 44 height 21
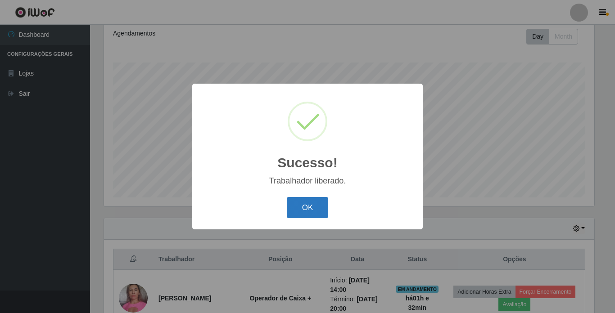
click at [309, 207] on button "OK" at bounding box center [308, 207] width 42 height 21
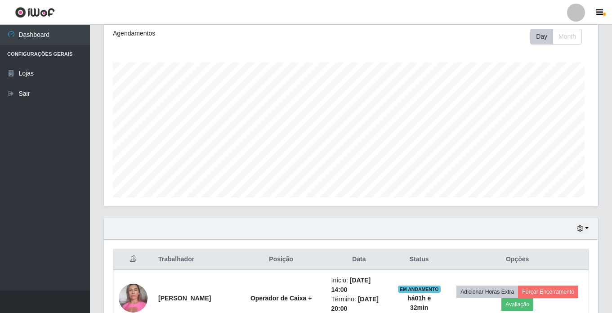
scroll to position [187, 494]
